Goal: Task Accomplishment & Management: Manage account settings

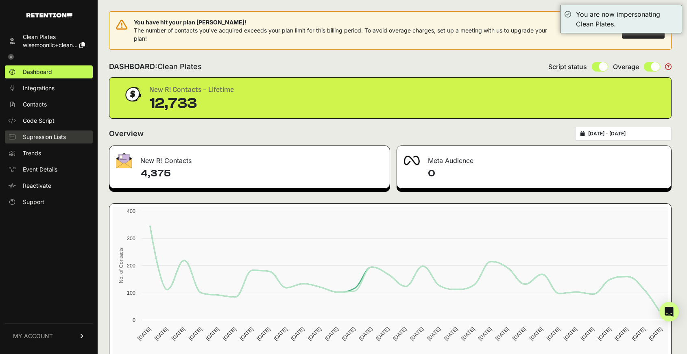
click at [50, 134] on span "Supression Lists" at bounding box center [44, 137] width 43 height 8
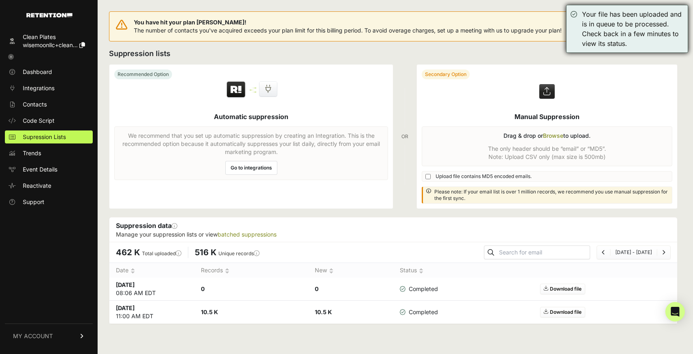
click at [594, 32] on div "Your file has been uploaded and is in queue to be processed. Check back in a fe…" at bounding box center [633, 28] width 102 height 39
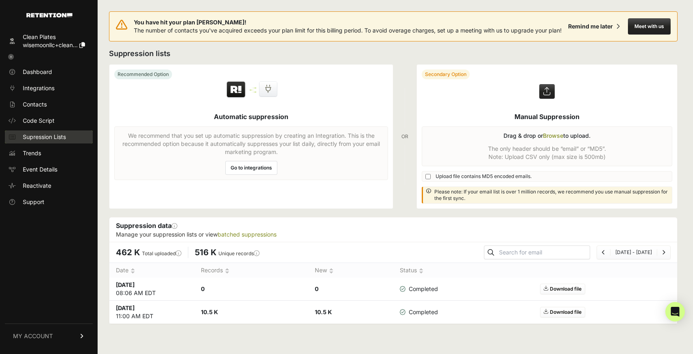
click at [42, 138] on span "Supression Lists" at bounding box center [44, 137] width 43 height 8
click at [12, 56] on icon at bounding box center [11, 57] width 6 height 6
